Goal: Information Seeking & Learning: Learn about a topic

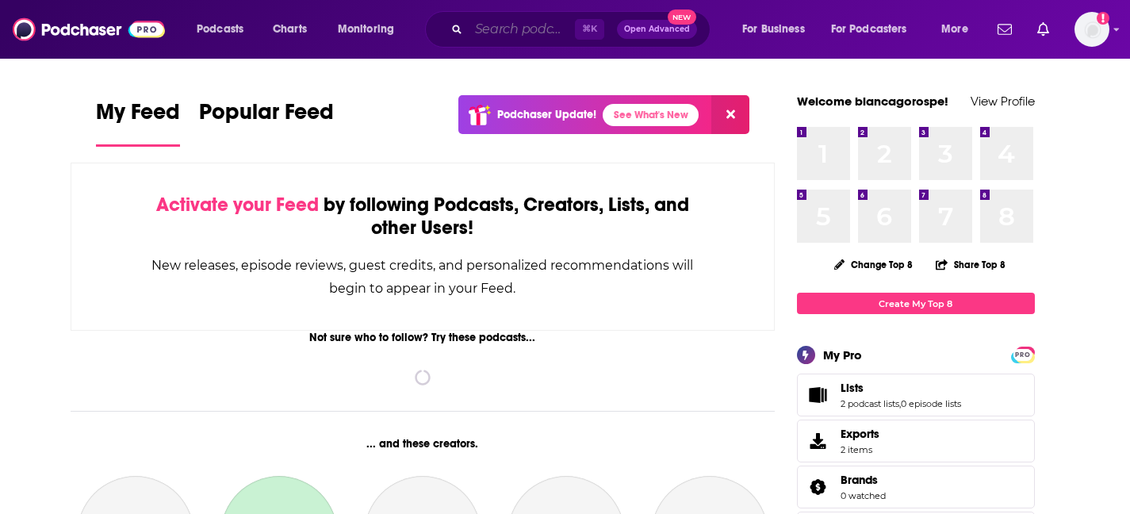
click at [512, 27] on input "Search podcasts, credits, & more..." at bounding box center [522, 29] width 106 height 25
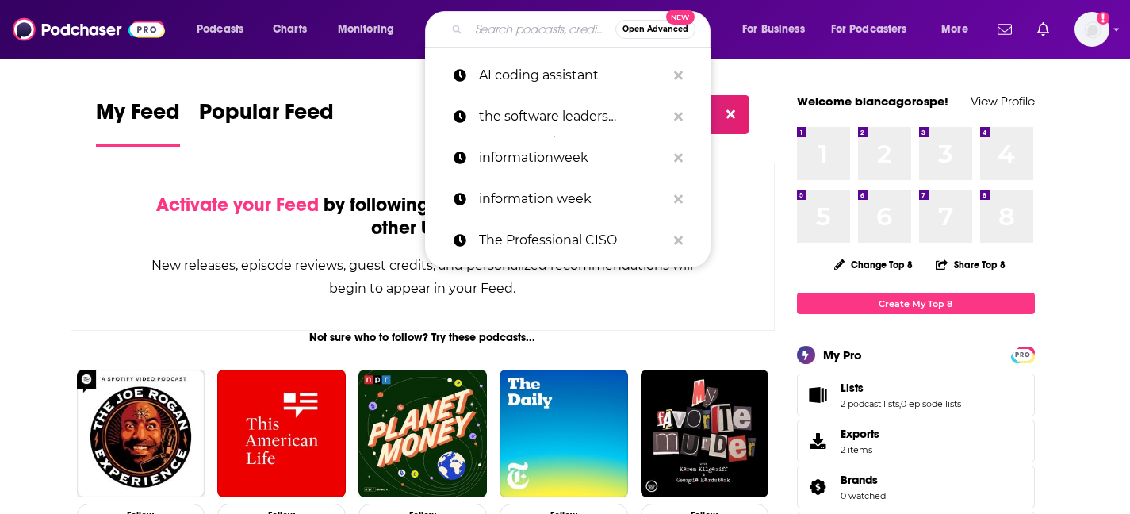
paste input "Cybercrime Magazine"
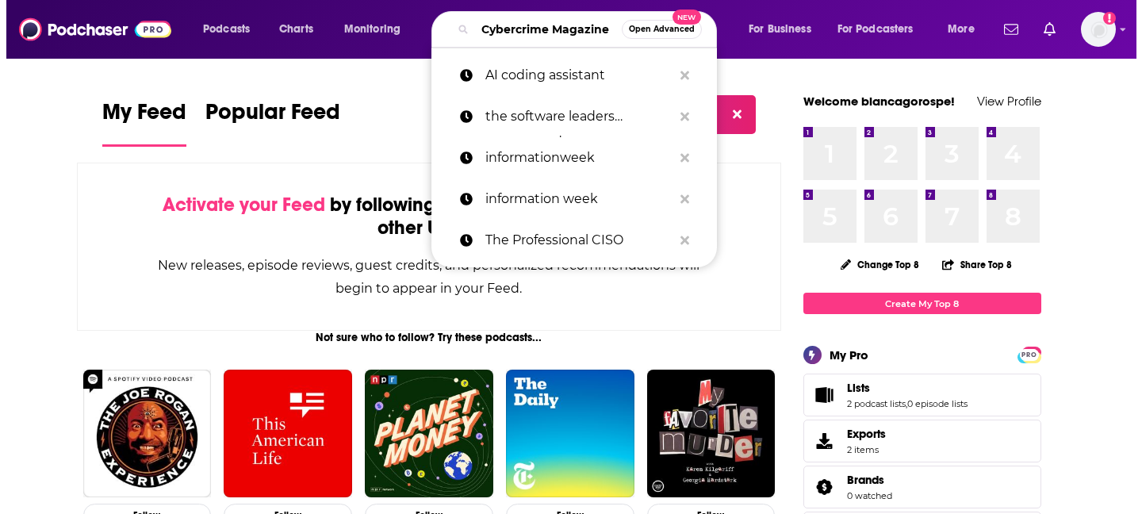
scroll to position [0, 26]
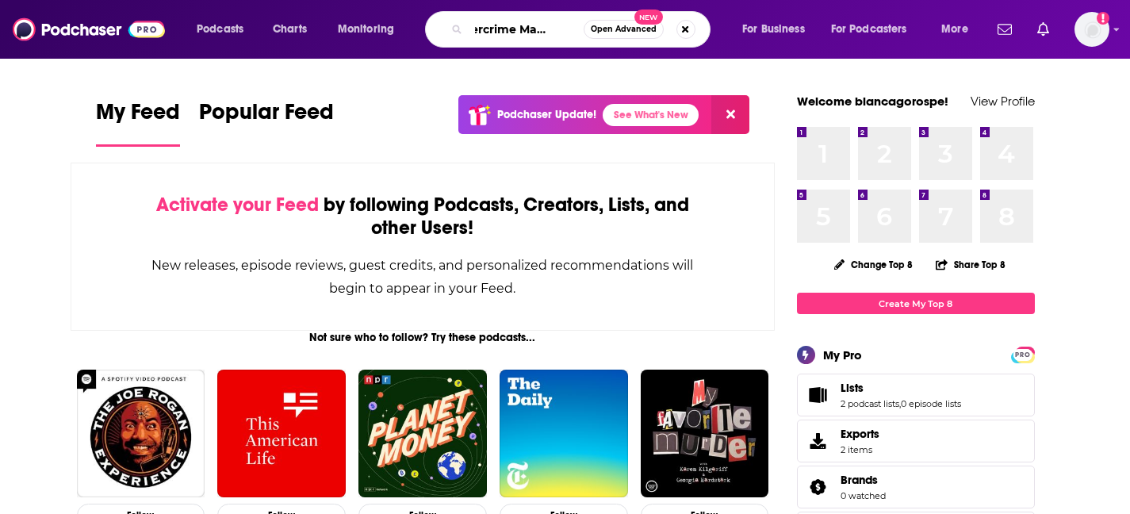
type input "Cybercrime Magazine"
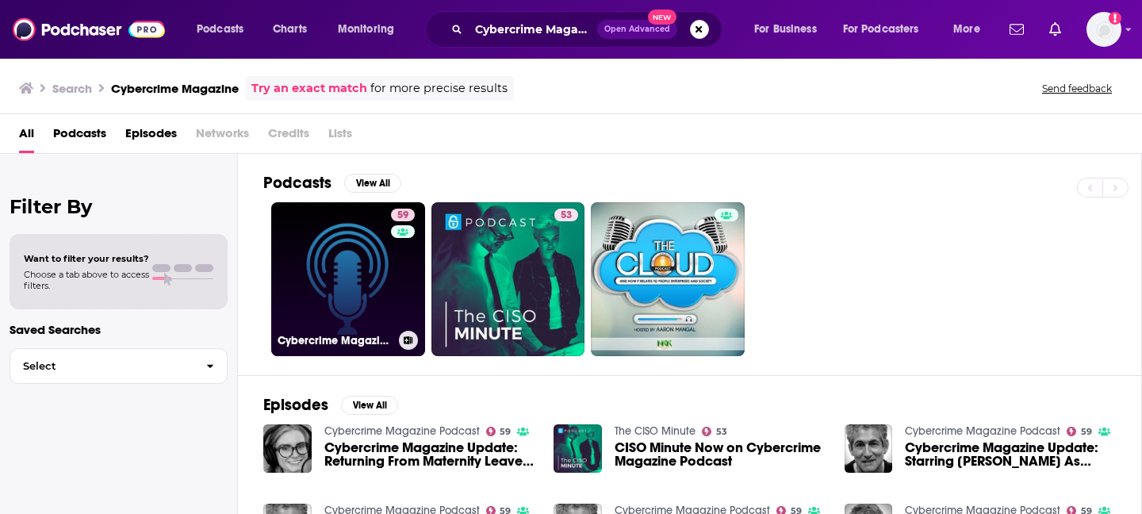
click at [321, 315] on link "59 Cybercrime Magazine Podcast" at bounding box center [348, 279] width 154 height 154
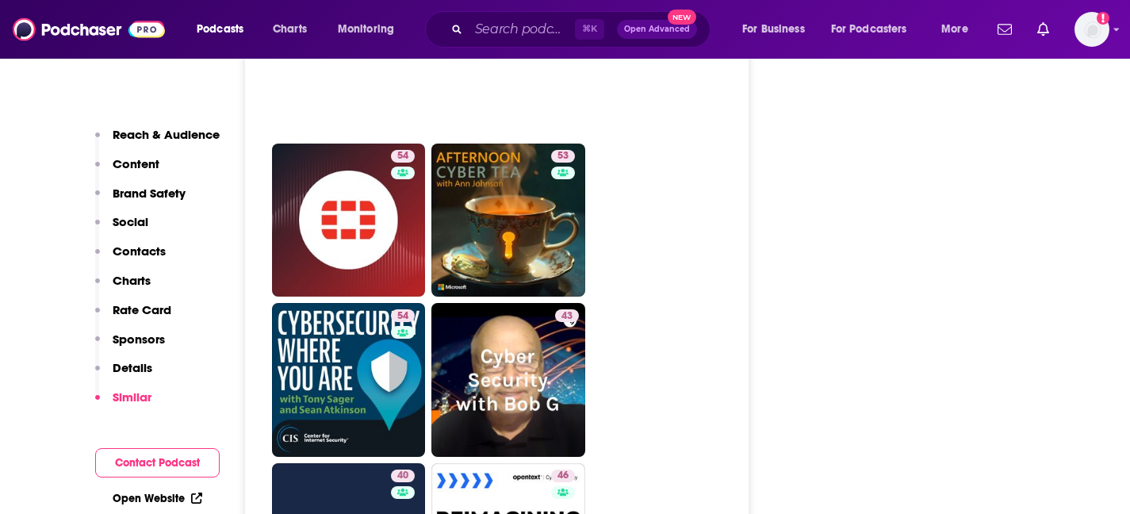
scroll to position [3755, 0]
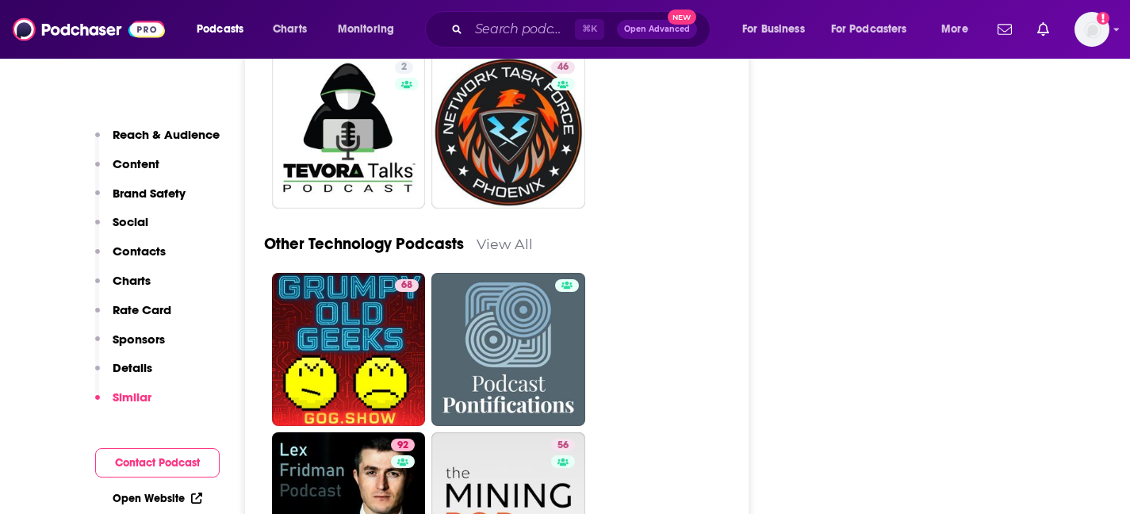
click at [136, 131] on p "Reach & Audience" at bounding box center [166, 134] width 107 height 15
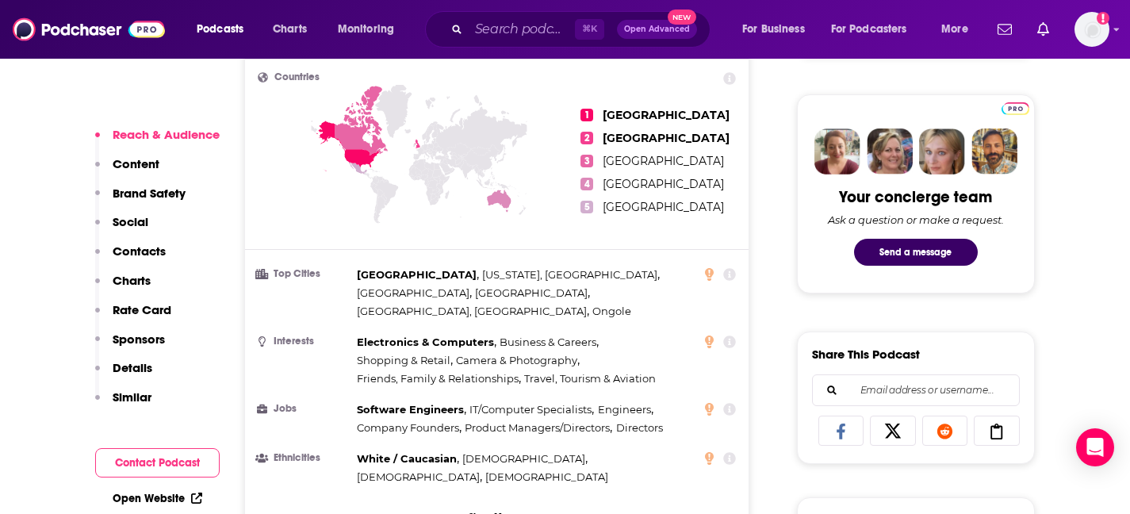
scroll to position [723, 0]
click at [497, 511] on p "Show More" at bounding box center [493, 516] width 48 height 11
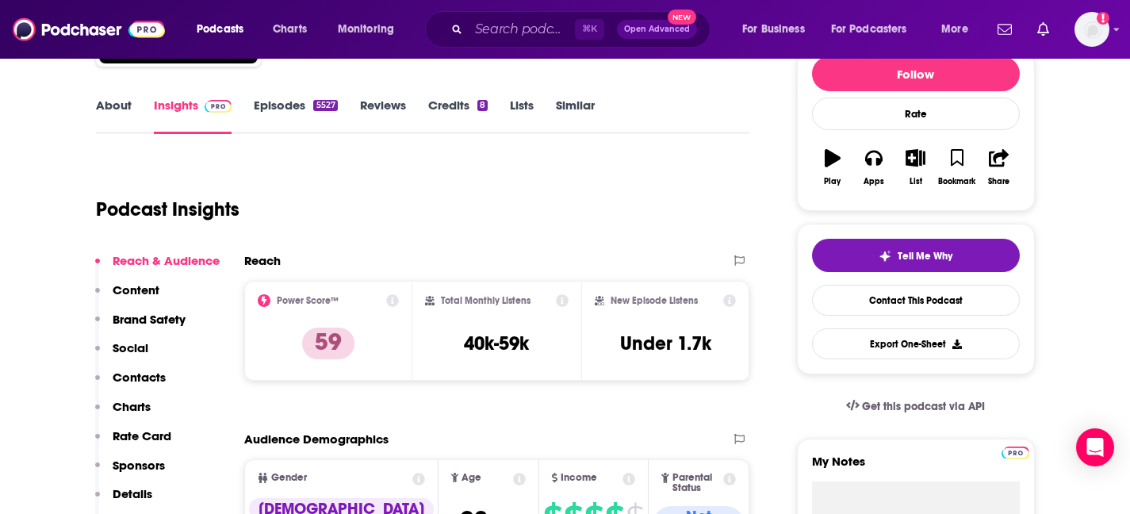
scroll to position [201, 0]
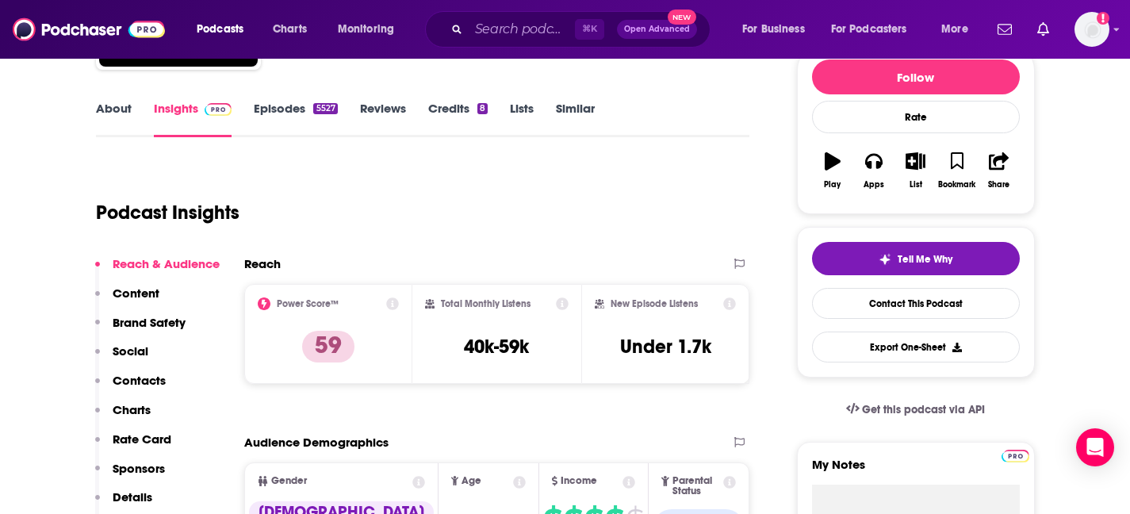
click at [283, 122] on link "Episodes 5527" at bounding box center [295, 119] width 83 height 36
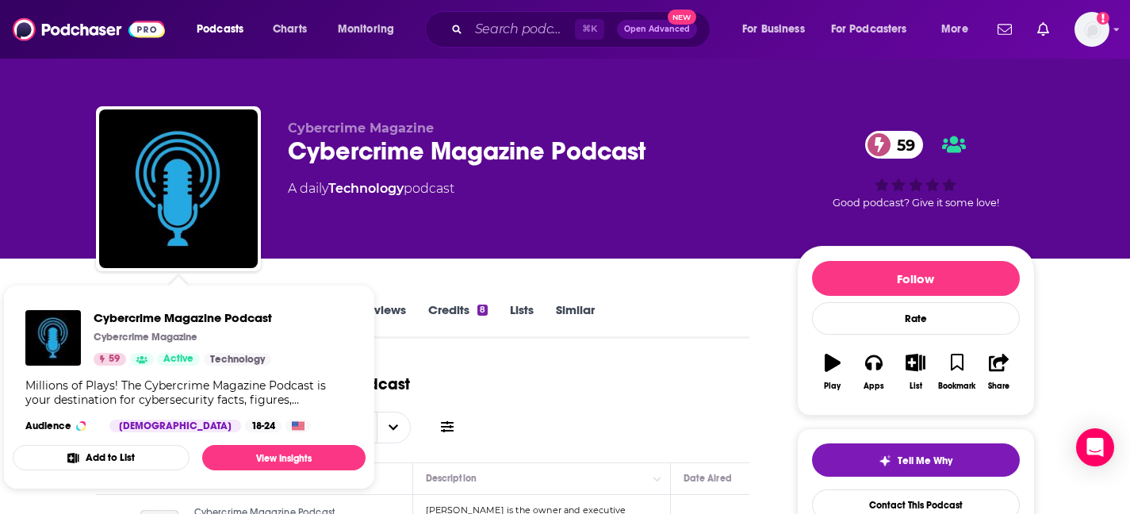
drag, startPoint x: 681, startPoint y: 417, endPoint x: 396, endPoint y: 380, distance: 288.0
click at [680, 416] on div "Episodes of Cybercrime Magazine Podcast By Date Table" at bounding box center [423, 403] width 654 height 79
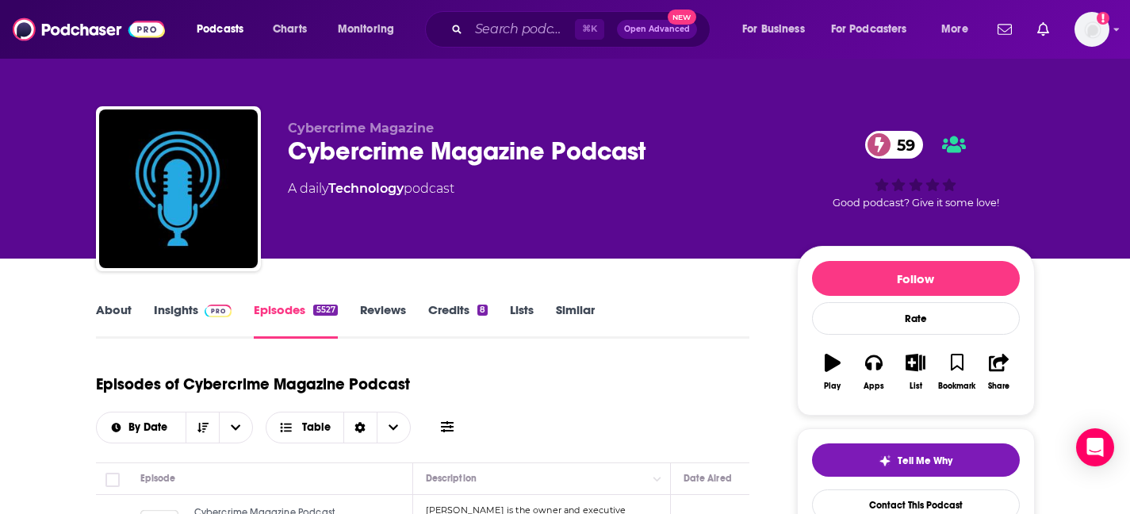
click at [102, 311] on link "About" at bounding box center [114, 320] width 36 height 36
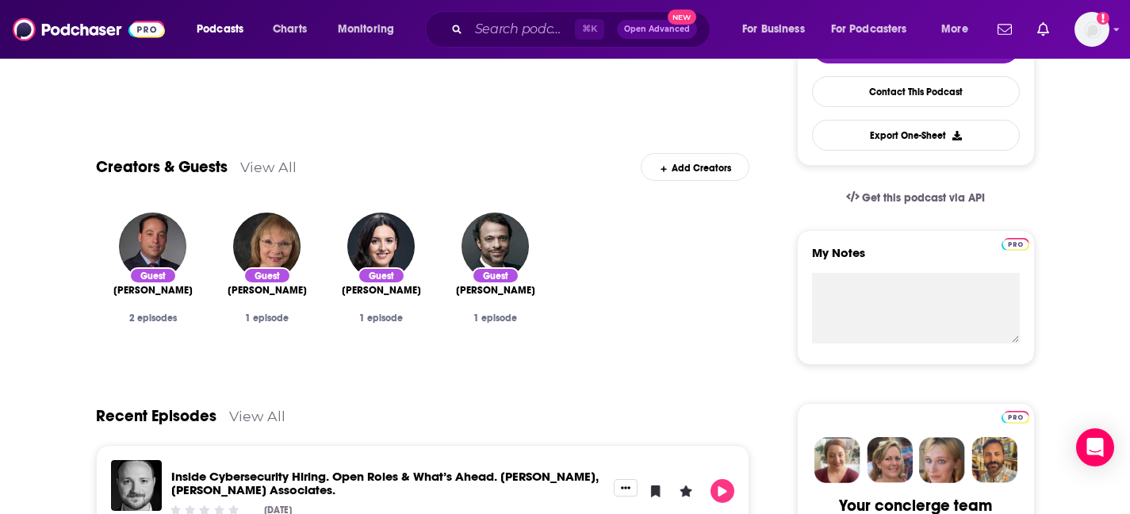
scroll to position [213, 0]
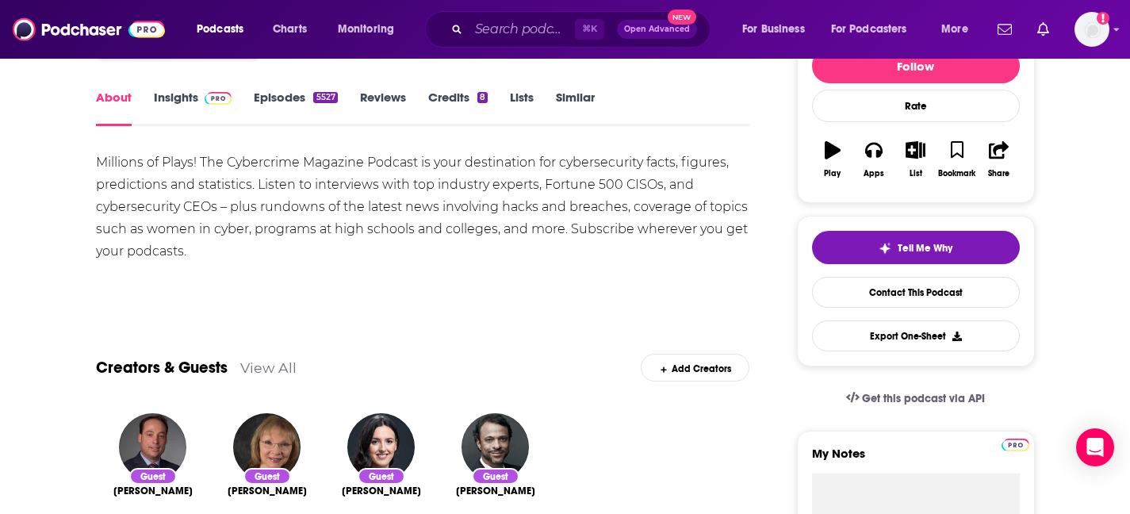
click at [259, 371] on link "View All" at bounding box center [268, 367] width 56 height 17
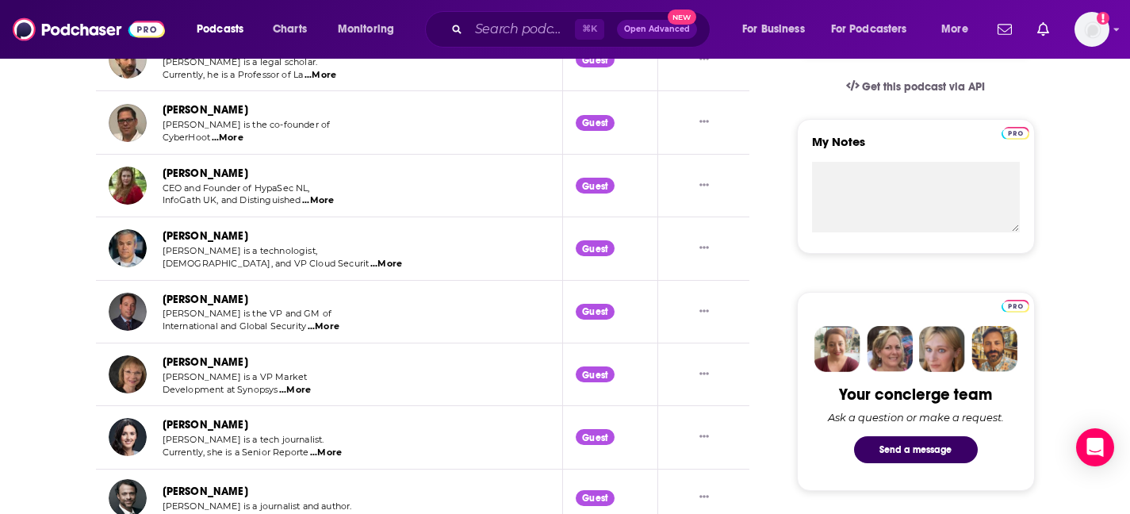
scroll to position [323, 0]
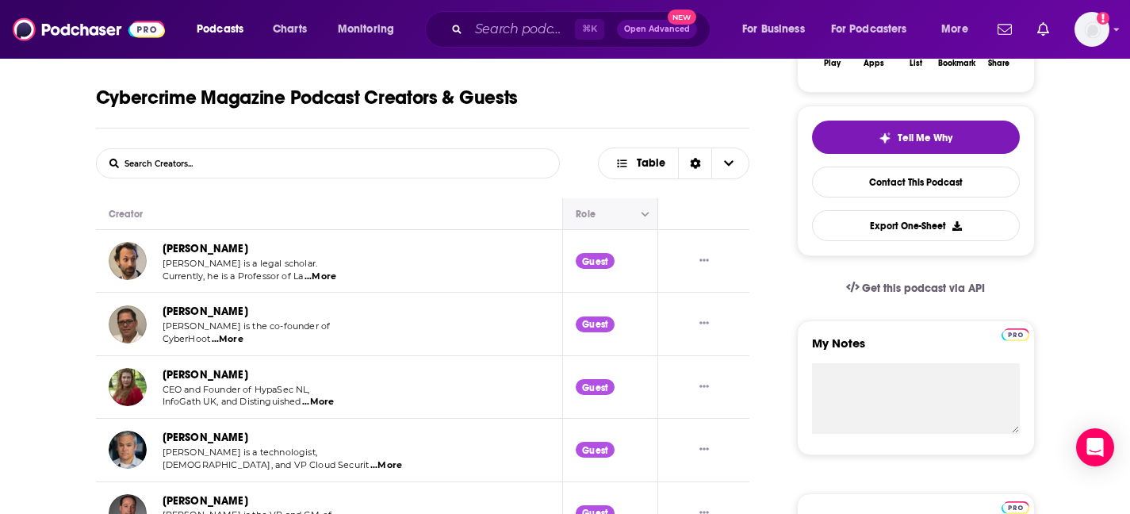
click at [596, 212] on button "Move" at bounding box center [609, 214] width 69 height 19
click at [650, 213] on button "Column Actions" at bounding box center [644, 214] width 19 height 19
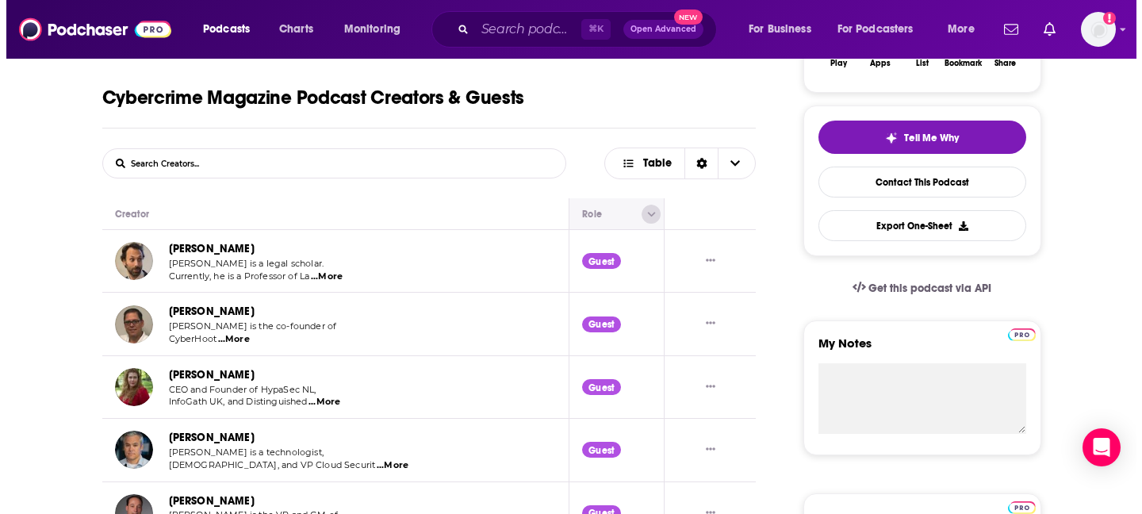
scroll to position [0, 0]
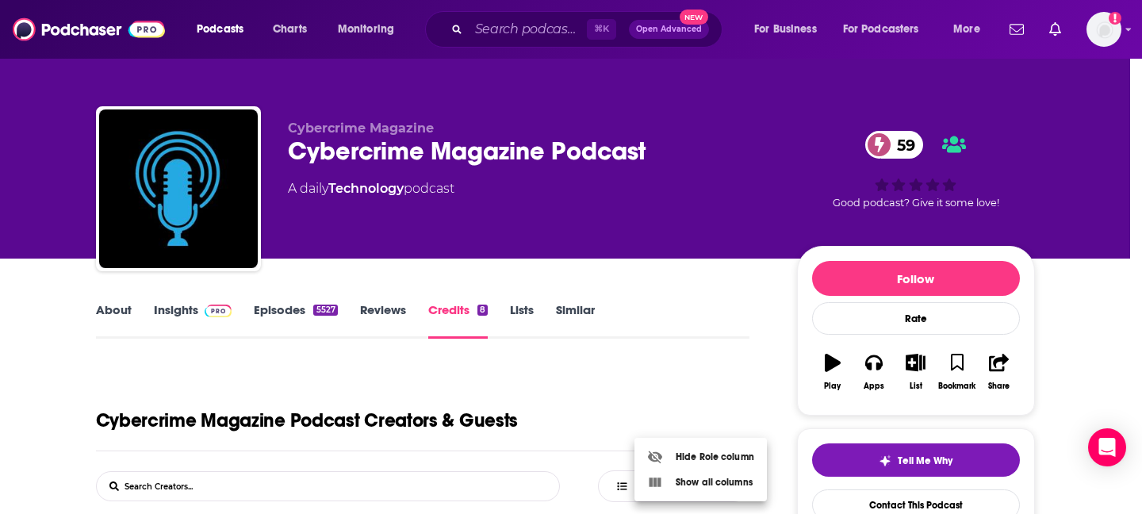
click at [585, 389] on div at bounding box center [571, 257] width 1142 height 514
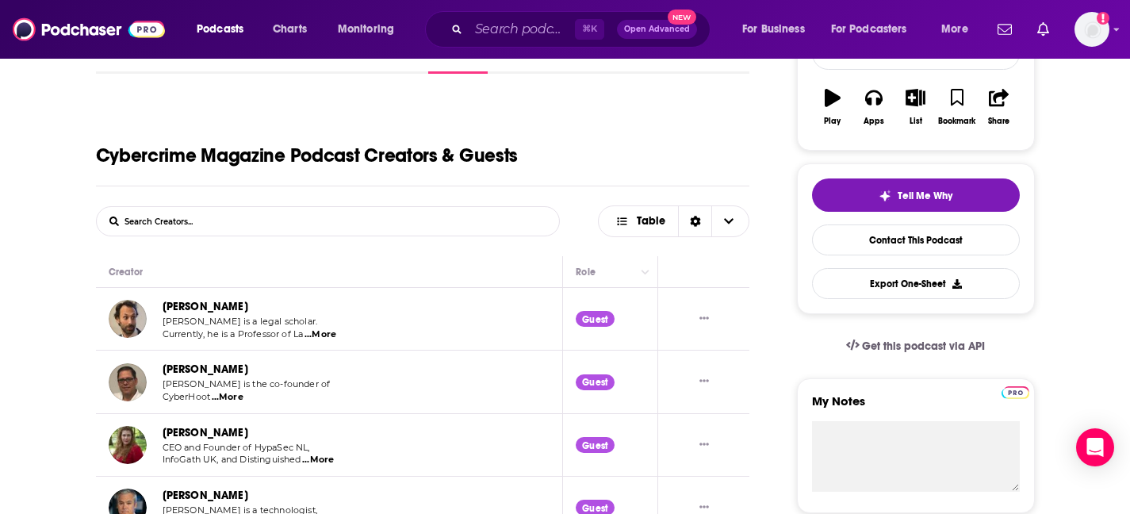
scroll to position [251, 0]
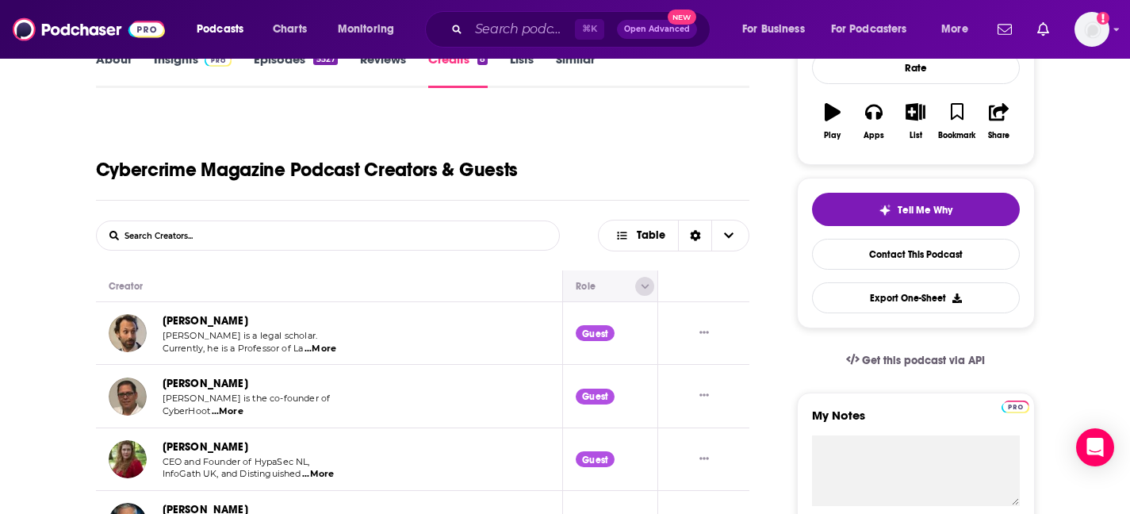
click at [649, 288] on button "Column Actions" at bounding box center [644, 286] width 19 height 19
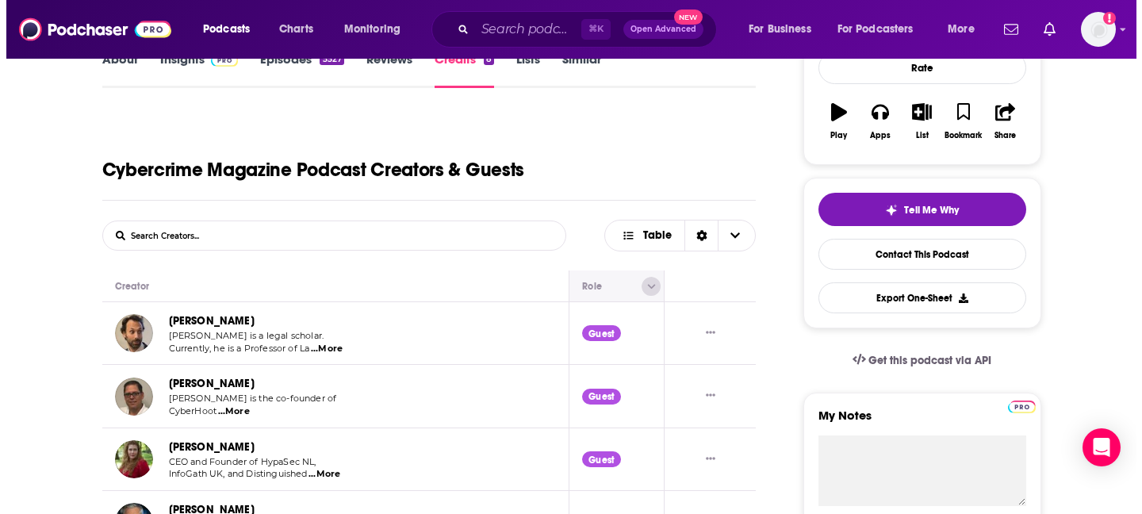
scroll to position [0, 0]
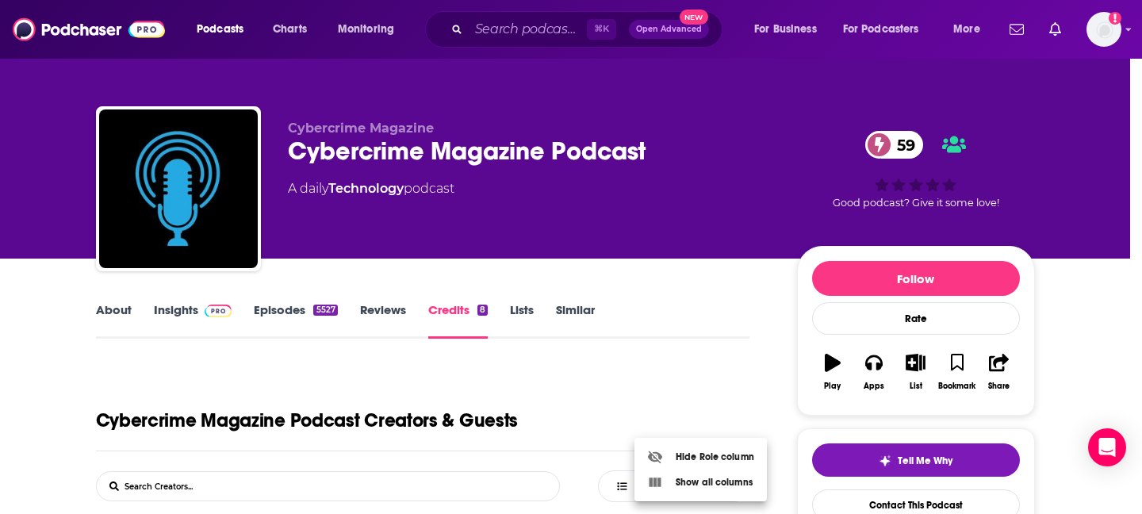
click at [636, 305] on div at bounding box center [571, 257] width 1142 height 514
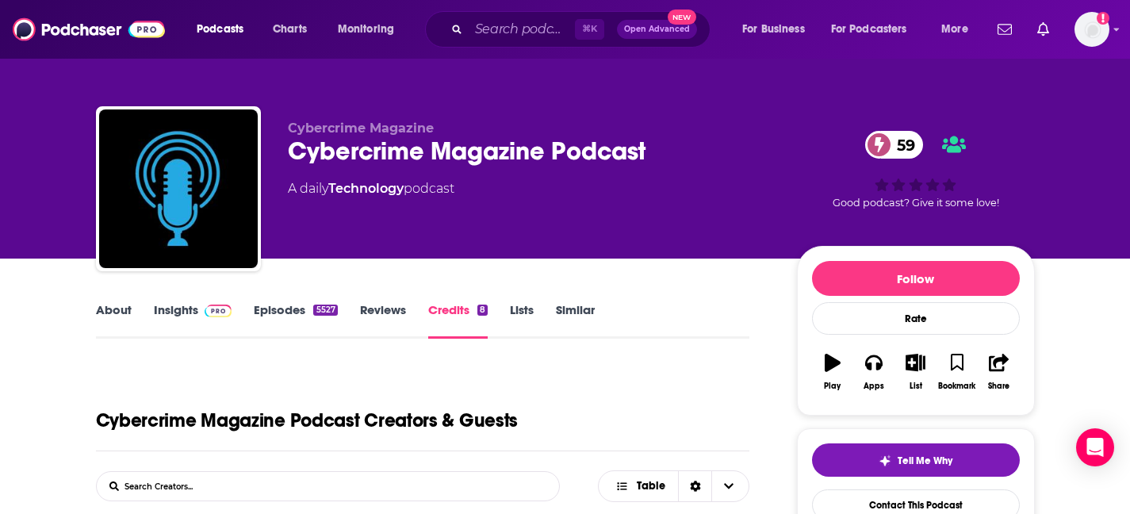
click at [378, 307] on link "Reviews" at bounding box center [383, 320] width 46 height 36
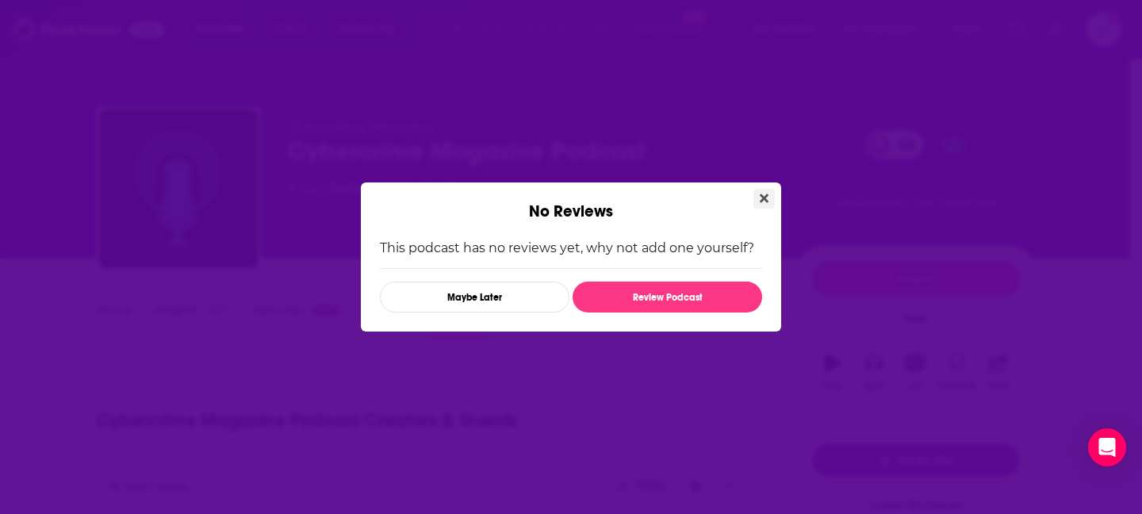
click at [765, 194] on icon "Close" at bounding box center [764, 198] width 9 height 13
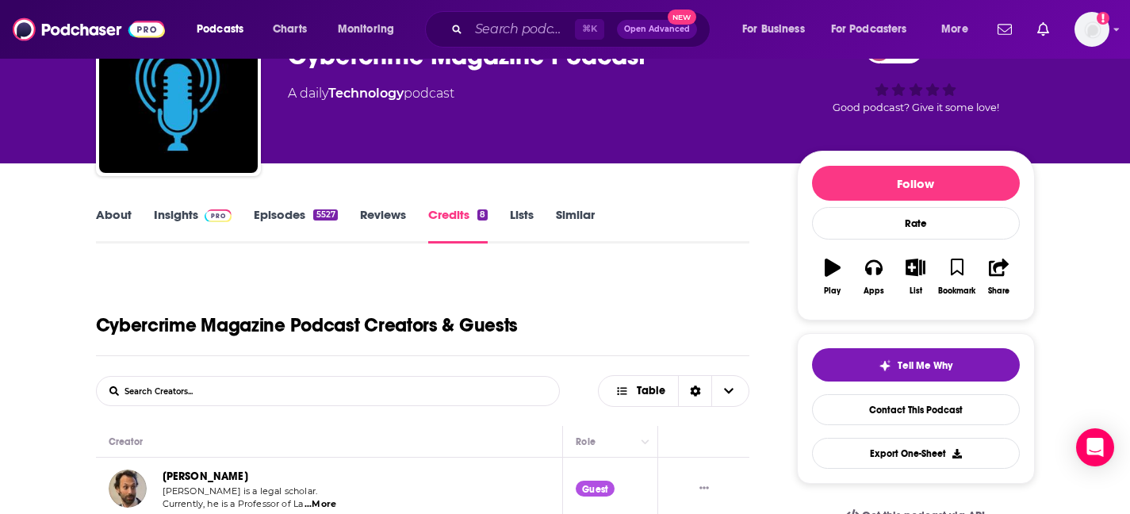
scroll to position [90, 0]
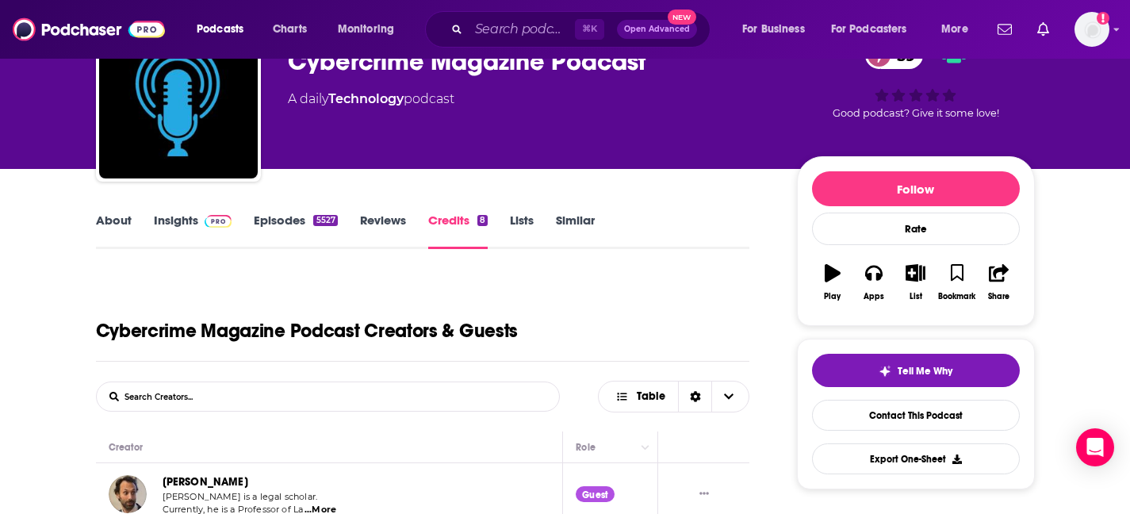
click at [378, 222] on link "Reviews" at bounding box center [383, 231] width 46 height 36
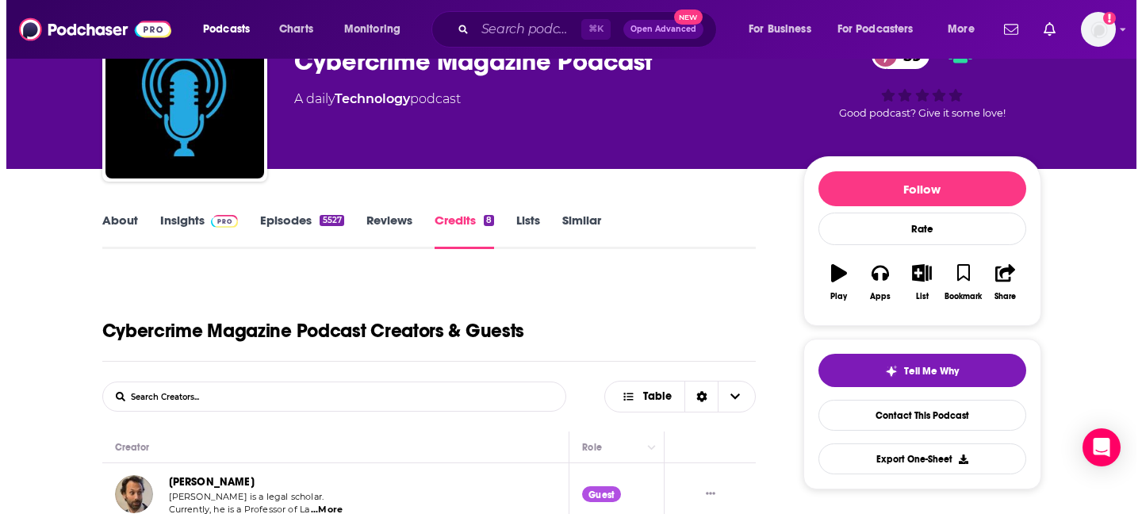
scroll to position [0, 0]
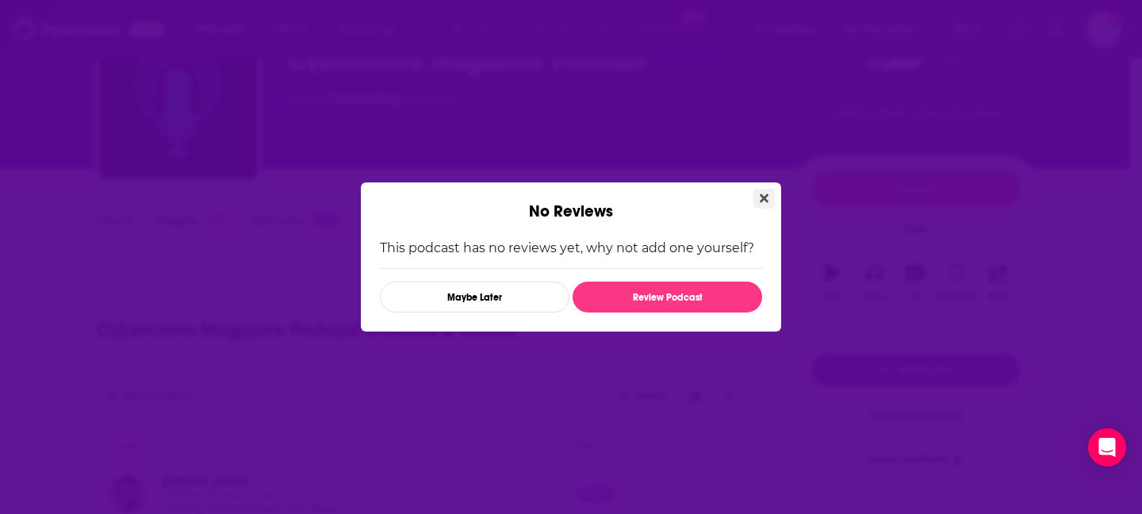
click at [774, 194] on button "Close" at bounding box center [764, 199] width 21 height 20
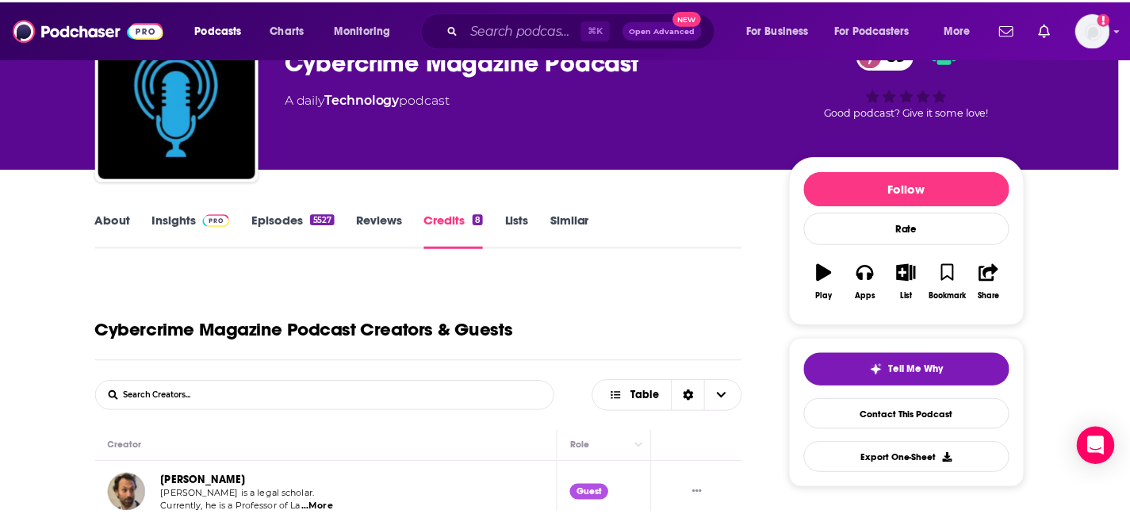
scroll to position [90, 0]
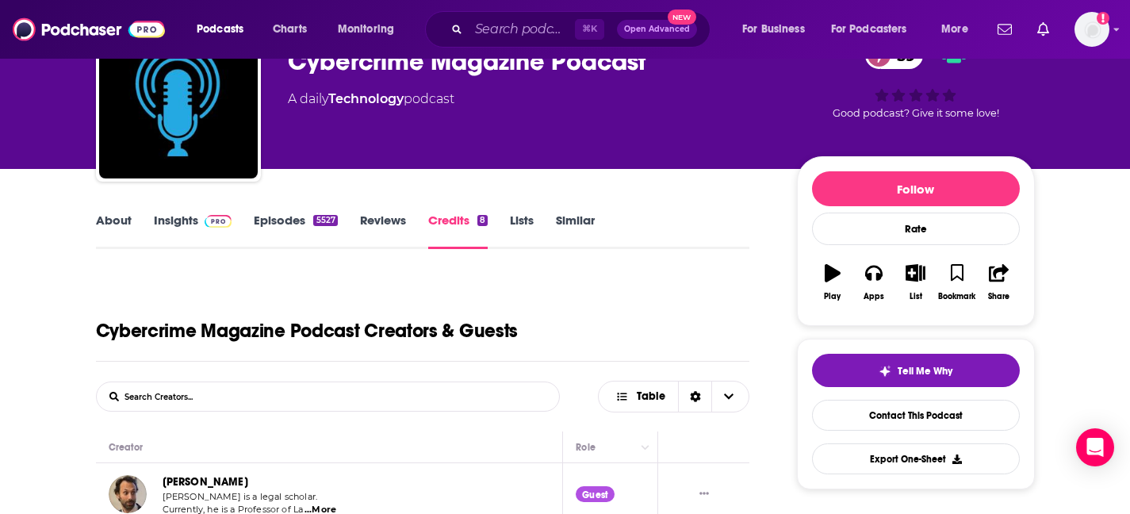
click at [294, 228] on link "Episodes 5527" at bounding box center [295, 231] width 83 height 36
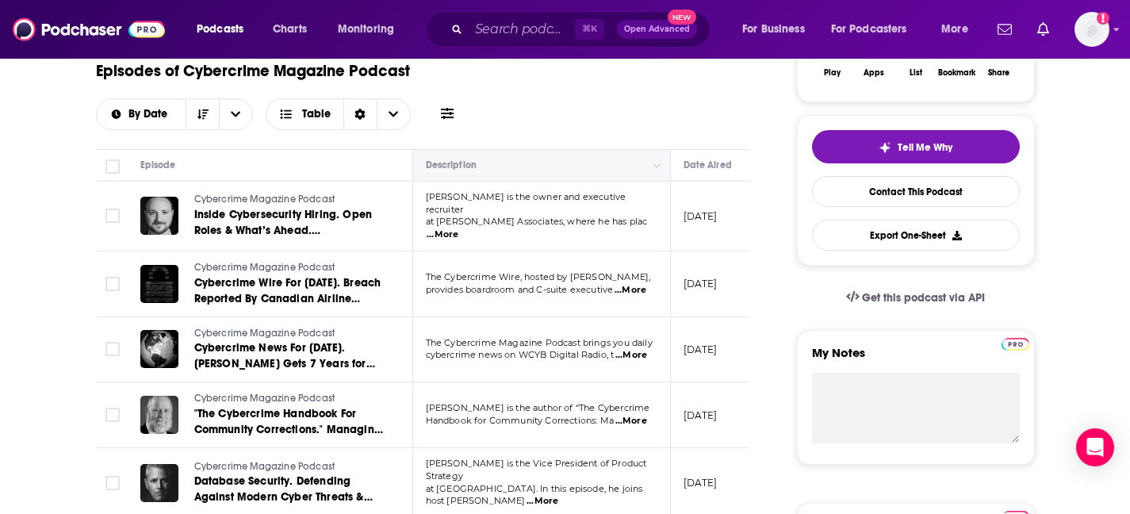
scroll to position [313, 0]
click at [458, 228] on span "...More" at bounding box center [443, 234] width 32 height 13
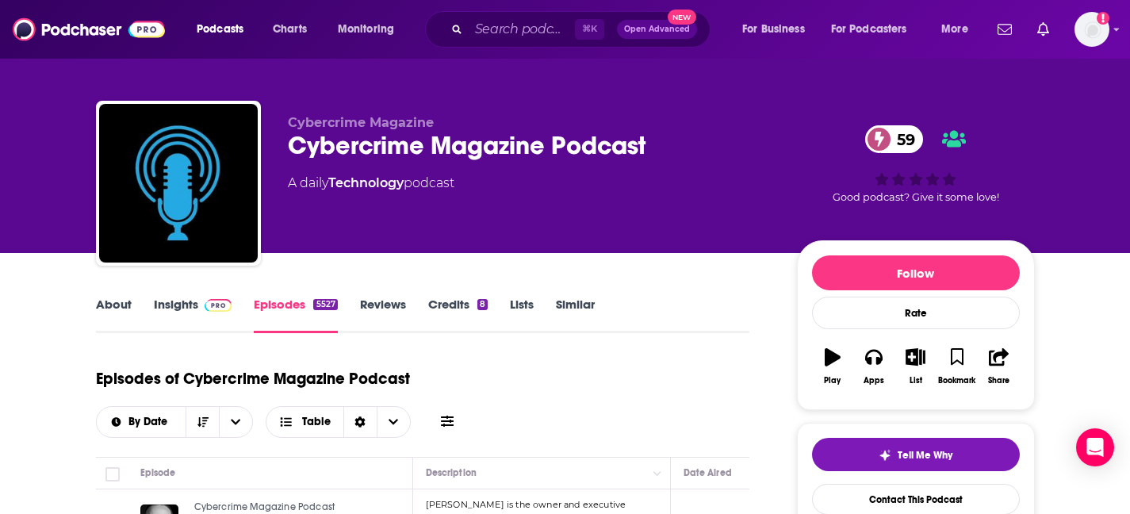
scroll to position [0, 0]
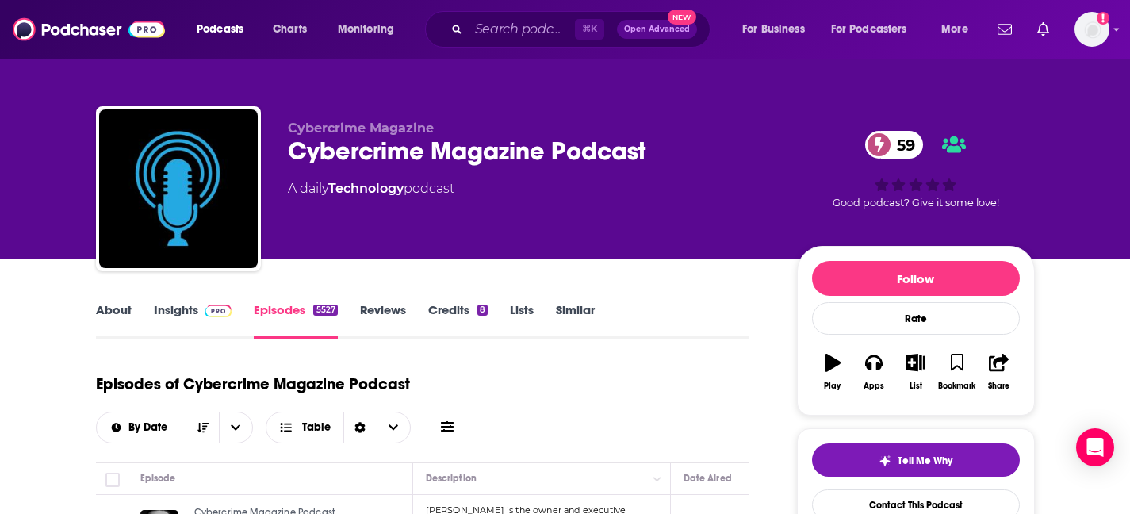
click at [109, 316] on link "About" at bounding box center [114, 320] width 36 height 36
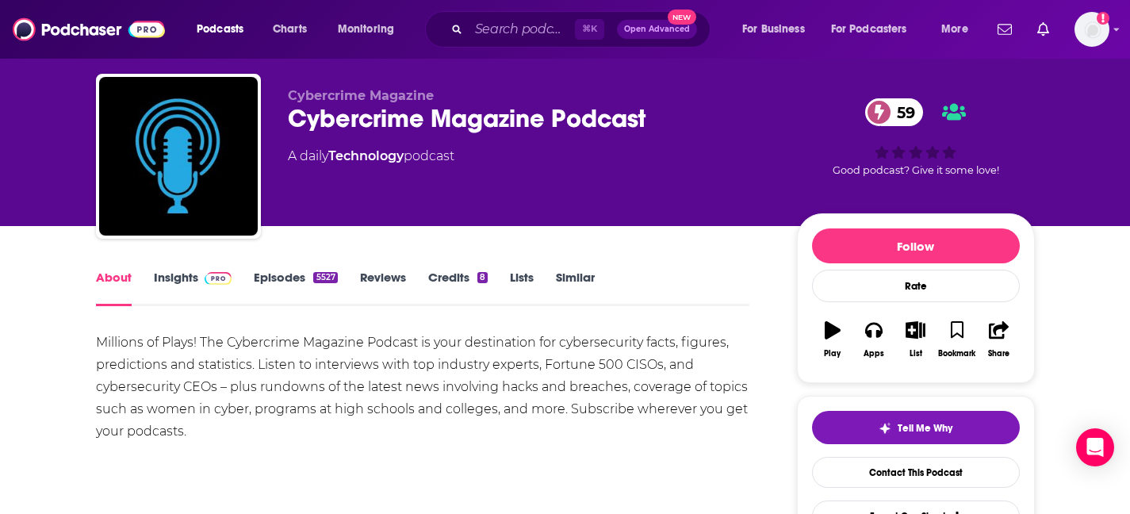
scroll to position [36, 0]
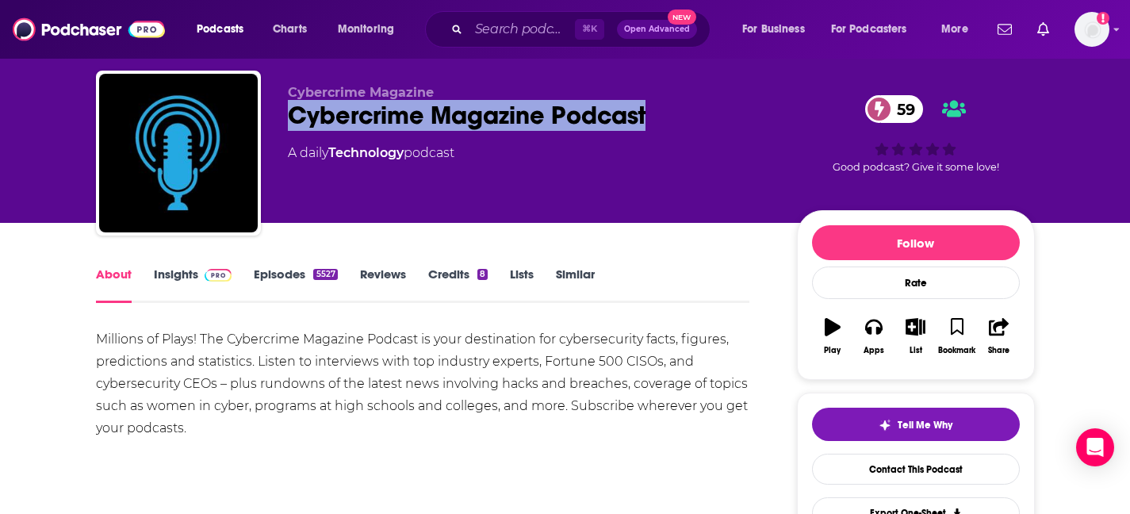
drag, startPoint x: 725, startPoint y: 98, endPoint x: 673, endPoint y: 124, distance: 58.2
click at [673, 124] on div "Cybercrime Magazine Cybercrime Magazine Podcast 59 A daily Technology podcast" at bounding box center [530, 148] width 484 height 127
copy div "Cybercrime Magazine Podcast"
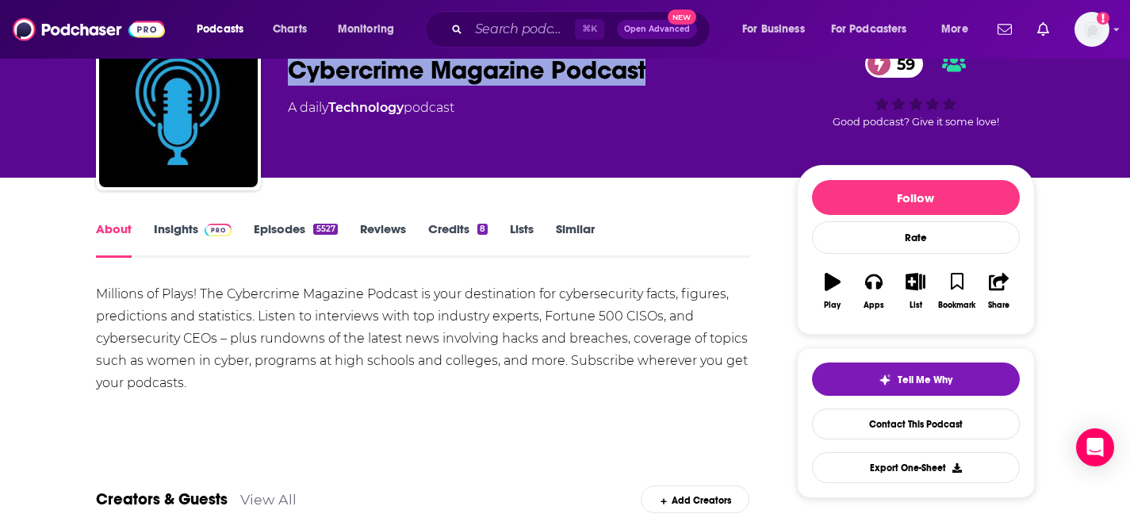
scroll to position [98, 0]
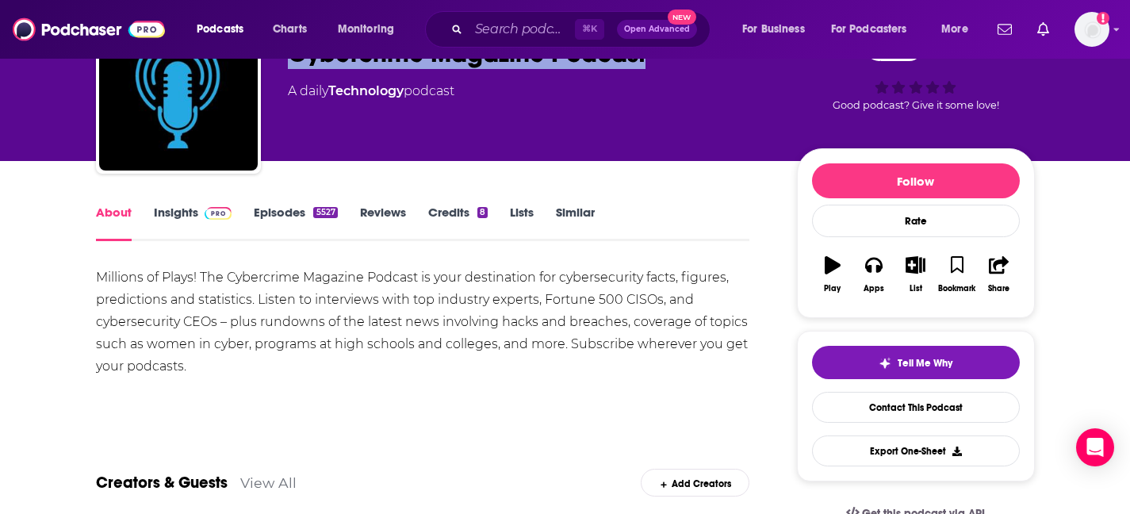
click at [286, 207] on link "Episodes 5527" at bounding box center [295, 223] width 83 height 36
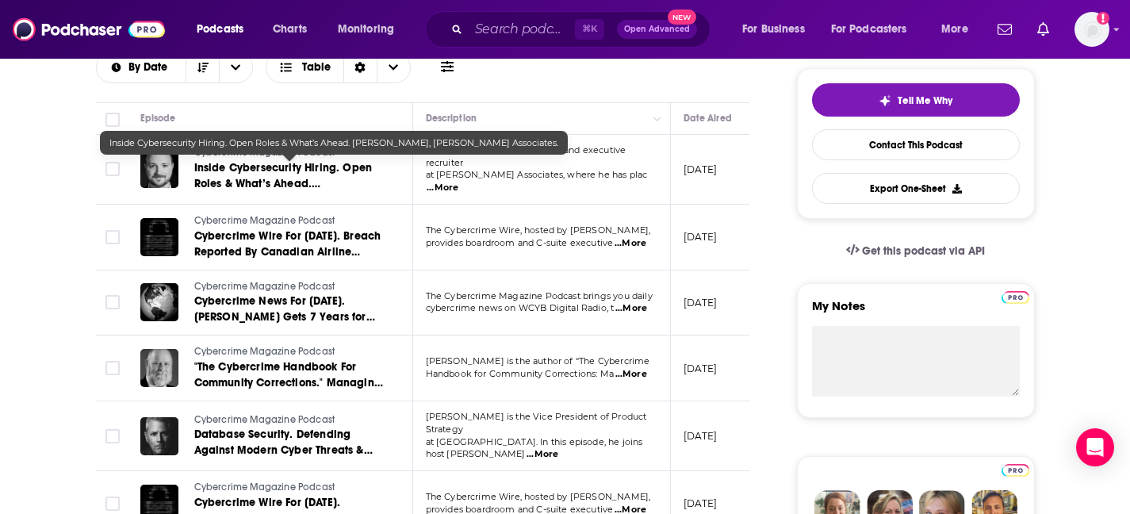
scroll to position [359, 0]
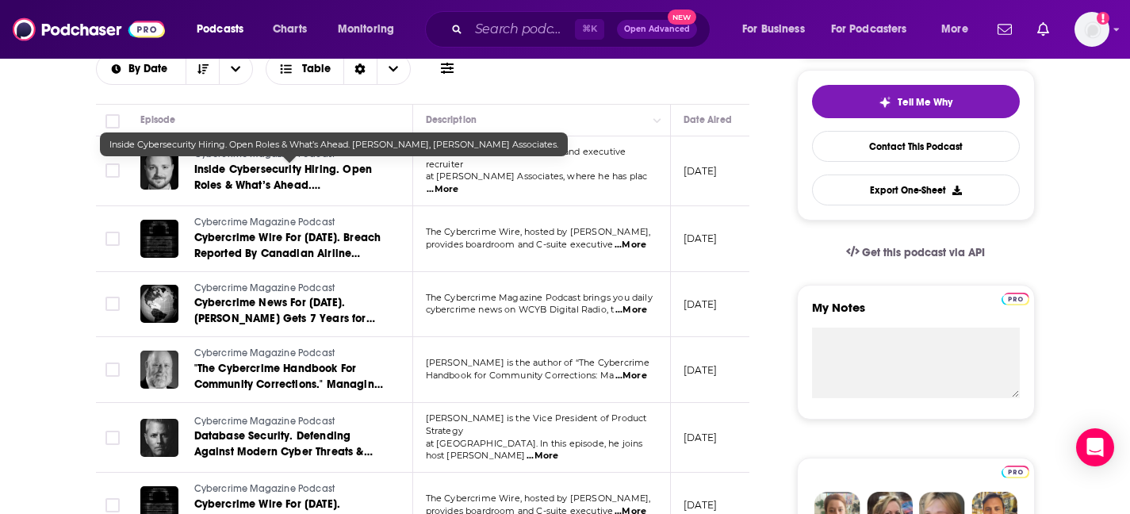
click at [330, 181] on span "Inside Cybersecurity Hiring. Open Roles & What’s Ahead. [PERSON_NAME], [PERSON_…" at bounding box center [283, 193] width 178 height 61
